Goal: Transaction & Acquisition: Register for event/course

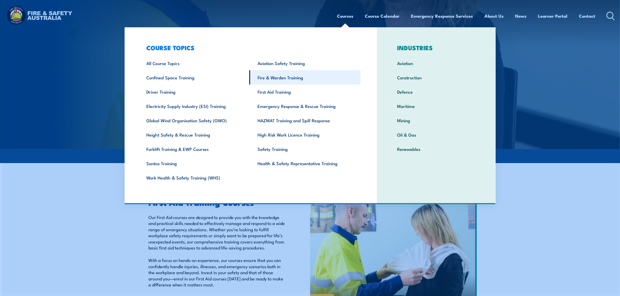
click at [273, 78] on link "Fire & Warden Training" at bounding box center [305, 77] width 111 height 14
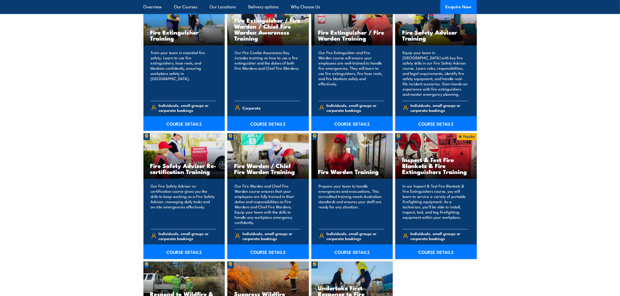
scroll to position [619, 0]
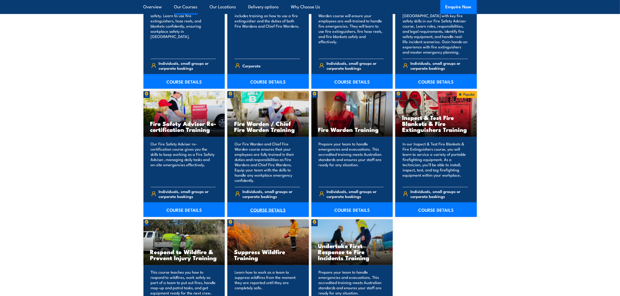
click at [262, 210] on link "COURSE DETAILS" at bounding box center [268, 210] width 82 height 15
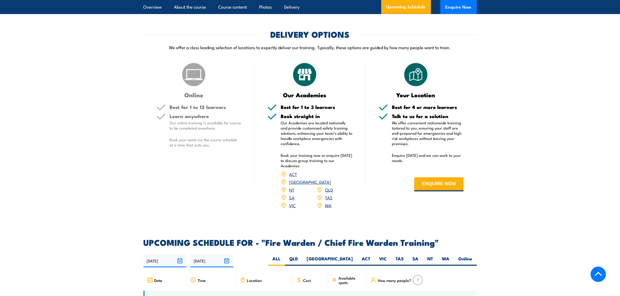
scroll to position [782, 0]
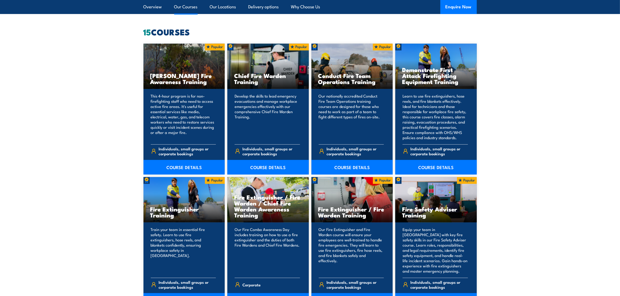
scroll to position [391, 0]
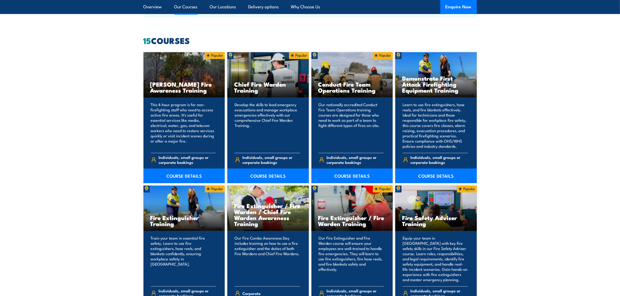
click at [245, 87] on h3 "Chief Fire Warden Training" at bounding box center [268, 87] width 68 height 12
click at [257, 177] on link "COURSE DETAILS" at bounding box center [268, 176] width 82 height 15
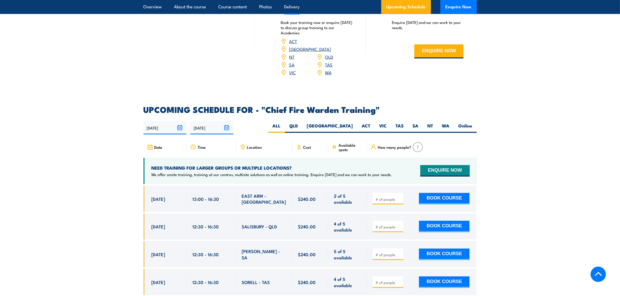
scroll to position [847, 0]
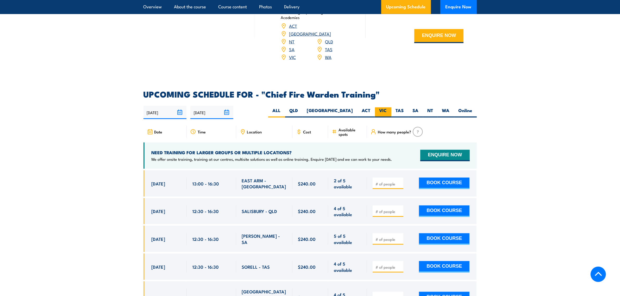
click at [382, 108] on label "VIC" at bounding box center [383, 113] width 16 height 10
click at [387, 108] on input "VIC" at bounding box center [388, 109] width 3 height 3
radio input "true"
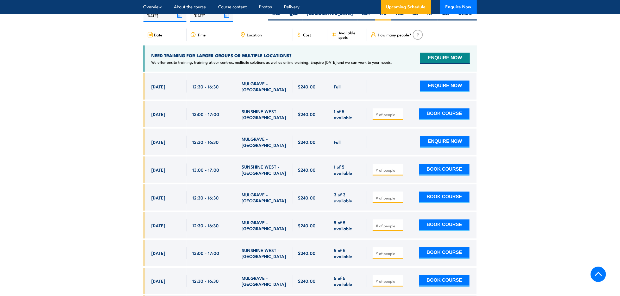
scroll to position [929, 0]
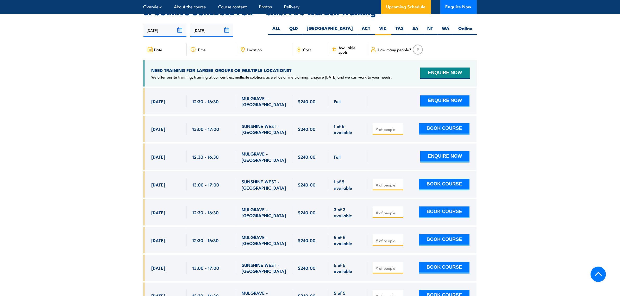
click at [386, 127] on input "number" at bounding box center [389, 129] width 26 height 5
type input "1"
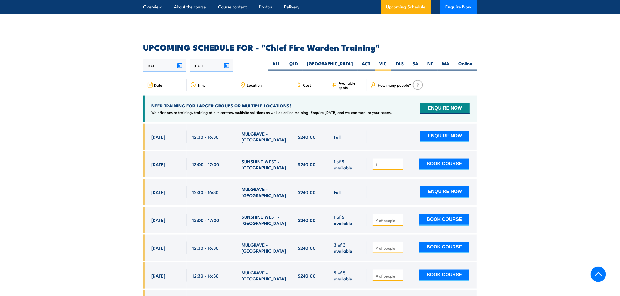
scroll to position [896, 0]
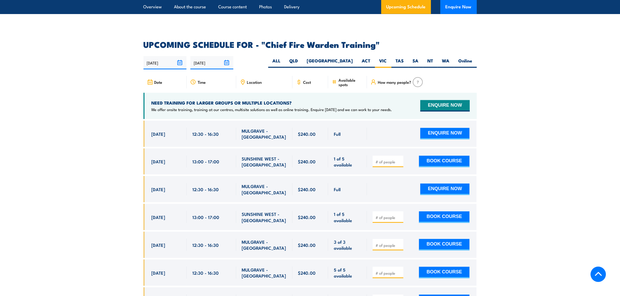
click at [387, 159] on input "number" at bounding box center [389, 161] width 26 height 5
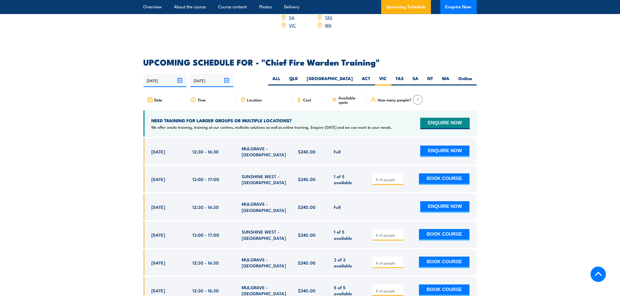
scroll to position [879, 0]
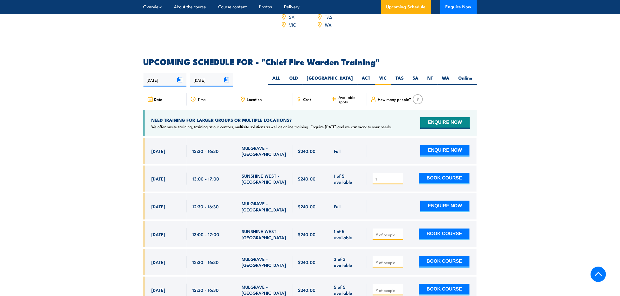
type input "1"
click at [400, 177] on input "1" at bounding box center [389, 179] width 26 height 5
click at [388, 177] on input "1" at bounding box center [389, 179] width 26 height 5
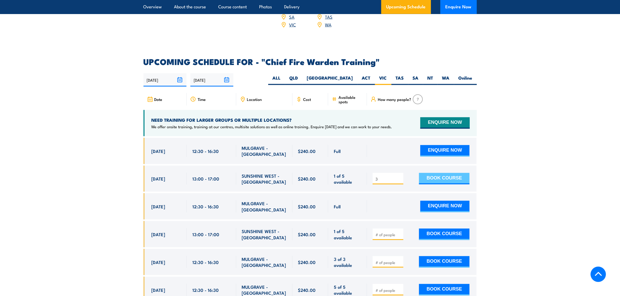
click at [439, 173] on button "BOOK COURSE" at bounding box center [444, 178] width 51 height 11
type input "1"
click at [401, 177] on input "1" at bounding box center [389, 179] width 26 height 5
click at [436, 173] on button "BOOK COURSE" at bounding box center [444, 178] width 51 height 11
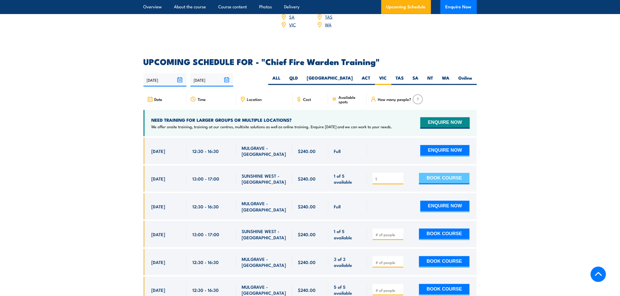
type input "1"
click at [438, 173] on button "BOOK COURSE" at bounding box center [444, 178] width 51 height 11
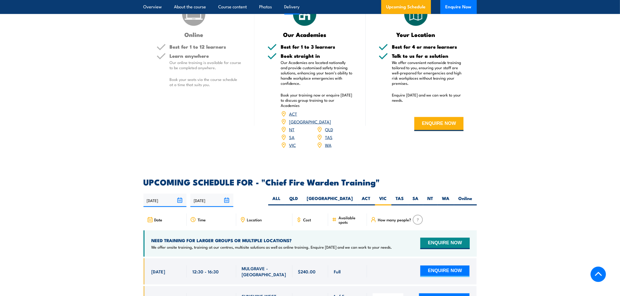
scroll to position [814, 0]
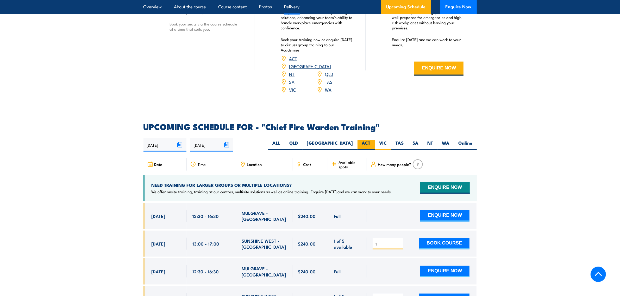
click at [371, 140] on label "ACT" at bounding box center [366, 145] width 17 height 10
click at [371, 140] on input "ACT" at bounding box center [372, 141] width 3 height 3
radio input "true"
click at [382, 140] on label "VIC" at bounding box center [383, 145] width 16 height 10
click at [387, 140] on input "VIC" at bounding box center [388, 141] width 3 height 3
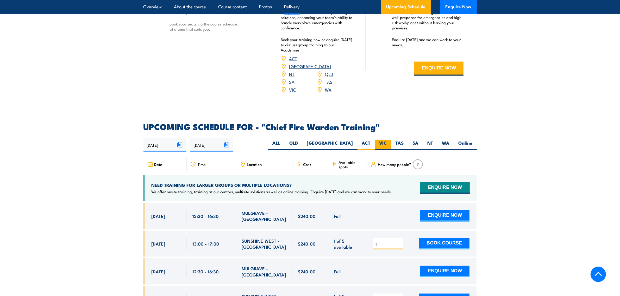
radio input "true"
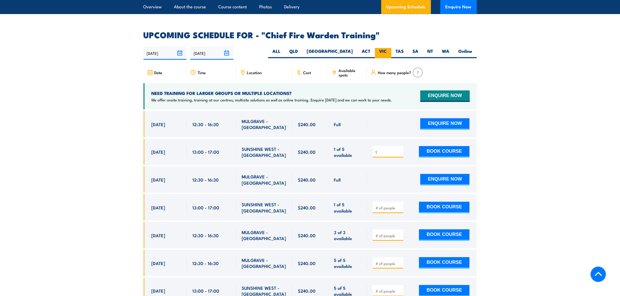
scroll to position [929, 0]
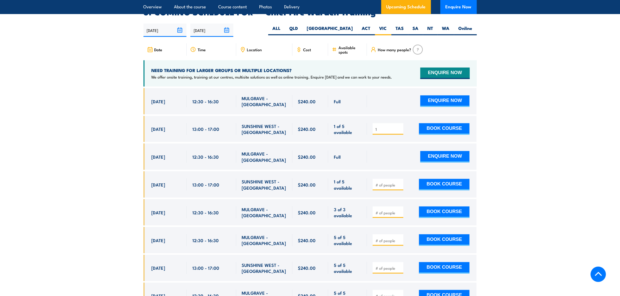
click at [404, 47] on span "How many people?" at bounding box center [394, 49] width 33 height 4
click at [383, 127] on input "1" at bounding box center [389, 129] width 26 height 5
click at [400, 127] on input "1" at bounding box center [389, 129] width 26 height 5
click at [388, 183] on input "number" at bounding box center [389, 185] width 26 height 5
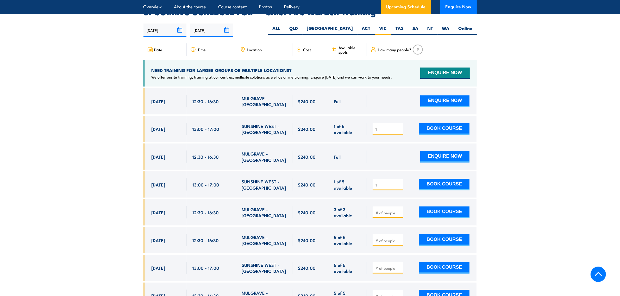
type input "1"
click at [399, 183] on input "1" at bounding box center [389, 185] width 26 height 5
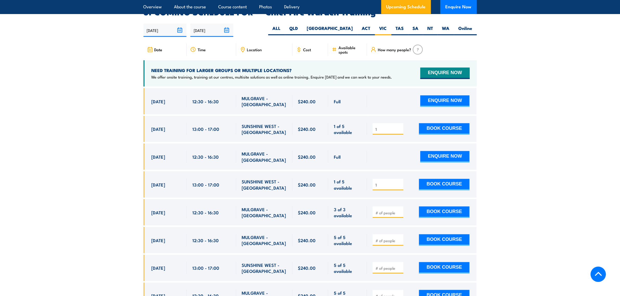
click at [399, 183] on input "1" at bounding box center [389, 185] width 26 height 5
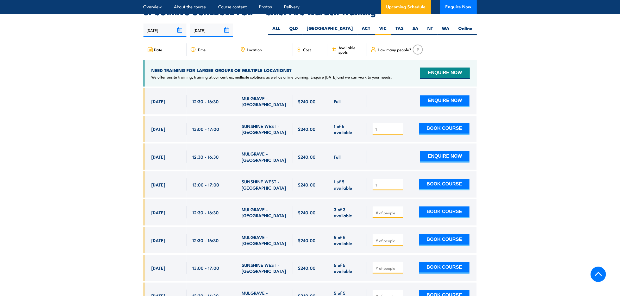
click at [399, 183] on input "1" at bounding box center [389, 185] width 26 height 5
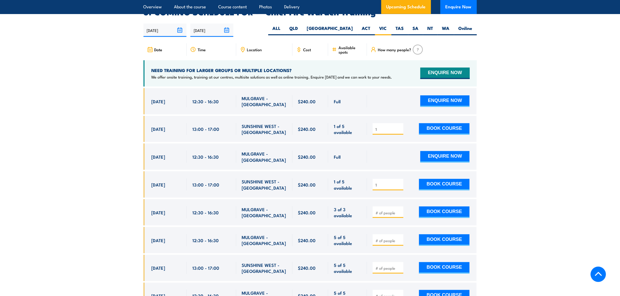
click at [399, 183] on input "1" at bounding box center [389, 185] width 26 height 5
click at [389, 127] on input "1" at bounding box center [389, 129] width 26 height 5
click at [433, 123] on button "BOOK COURSE" at bounding box center [444, 128] width 51 height 11
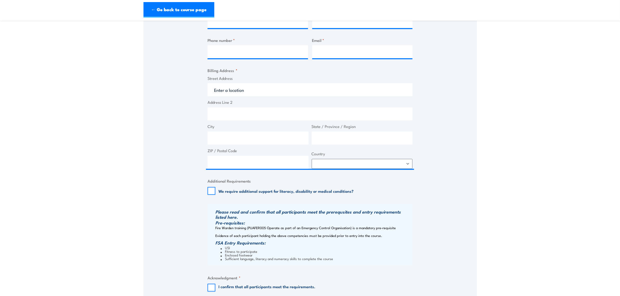
scroll to position [107, 0]
